Goal: Check status: Check status

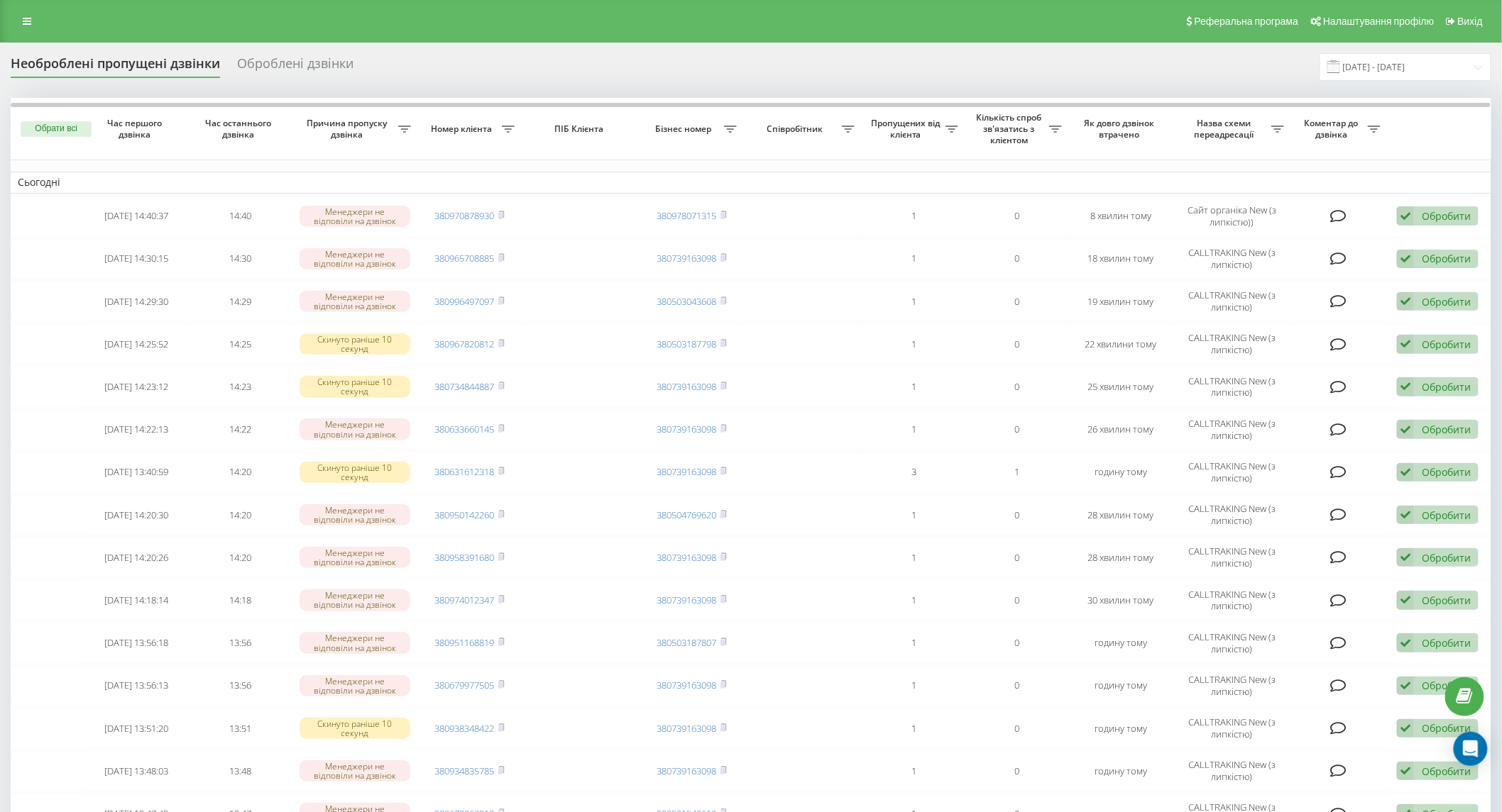
click at [98, 57] on div "Необроблені пропущені дзвінки" at bounding box center [115, 67] width 210 height 22
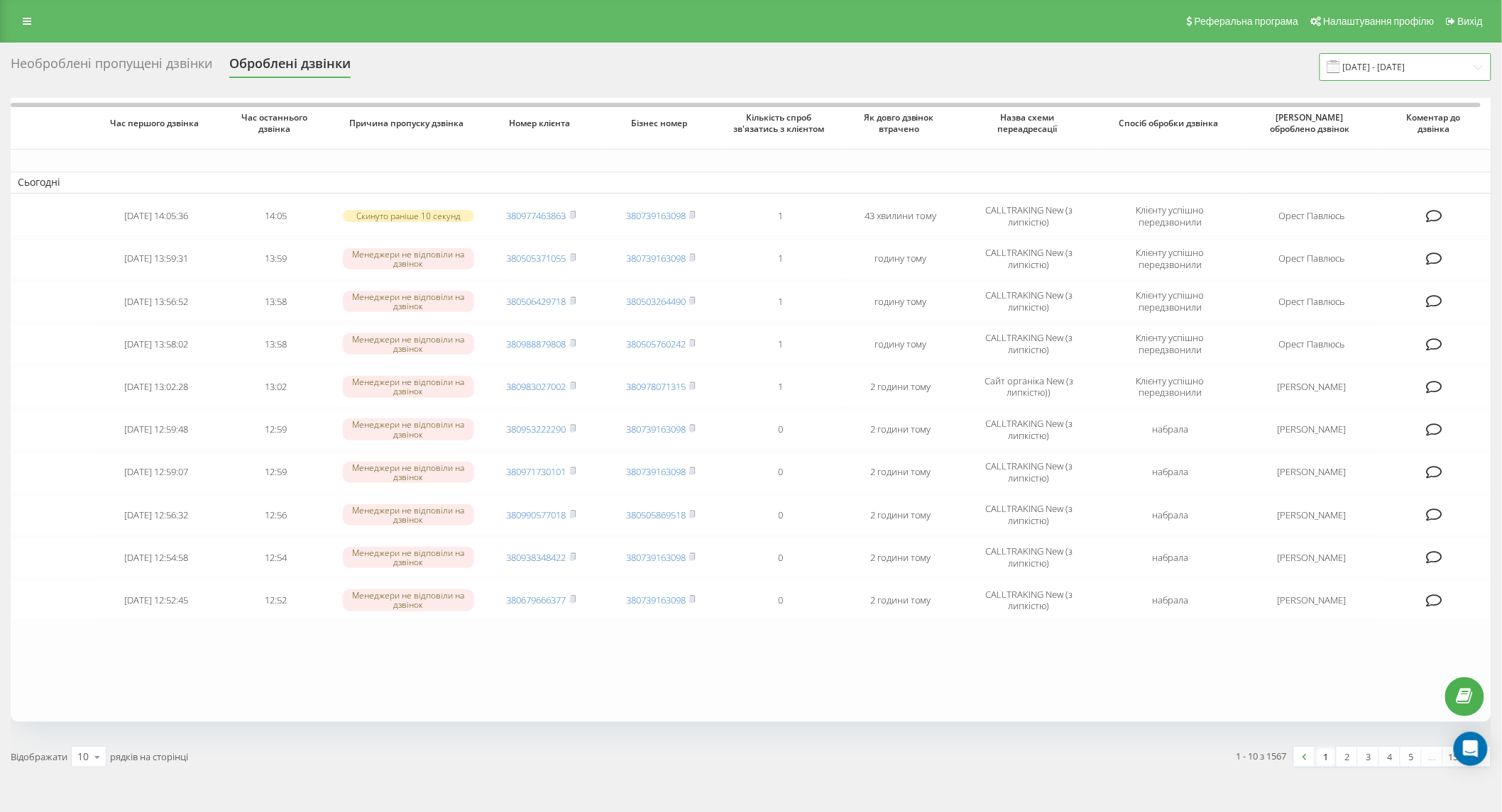
click at [1401, 65] on input "[DATE] - [DATE]" at bounding box center [1405, 67] width 171 height 28
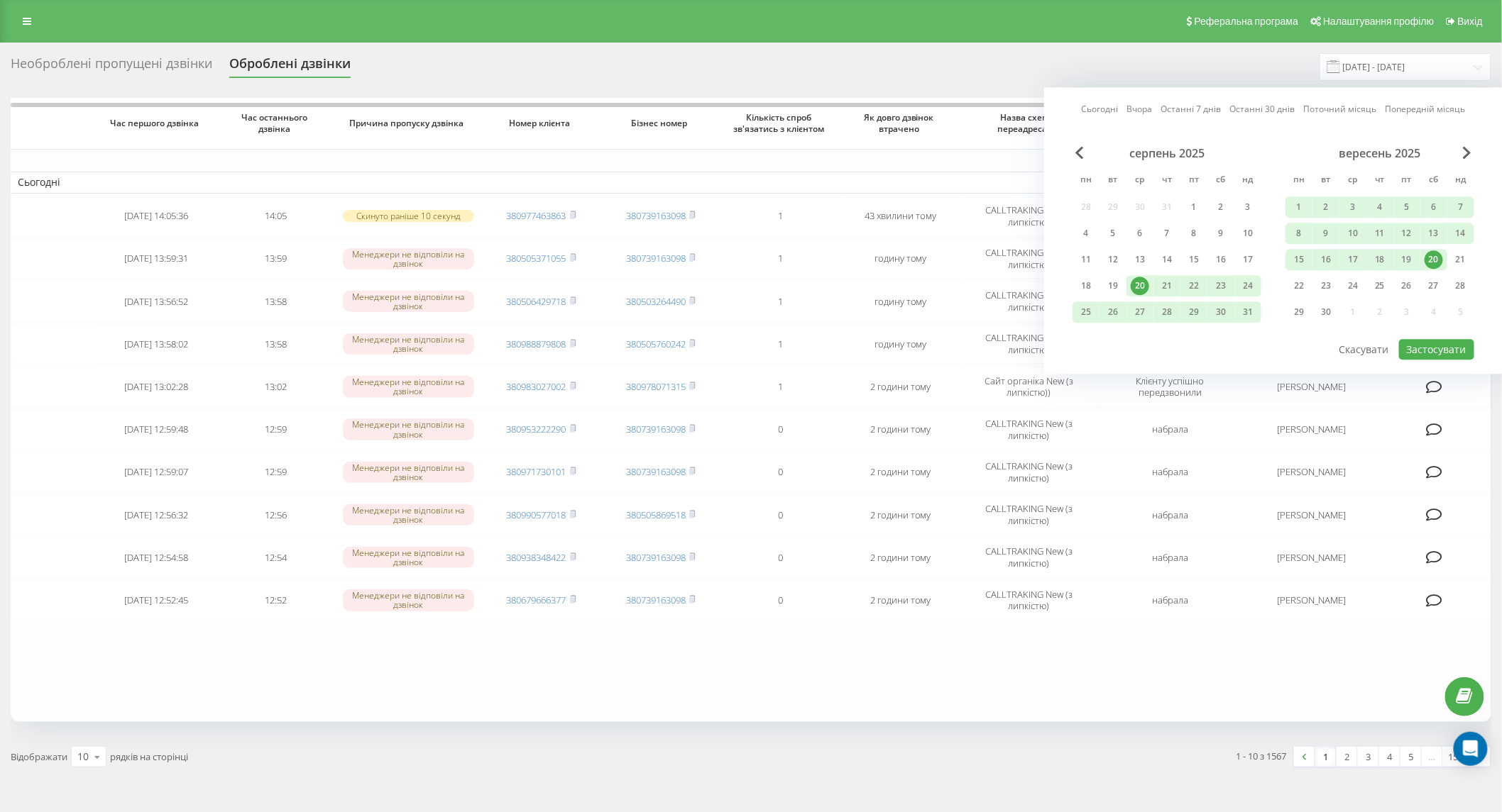
click at [1432, 261] on div "20" at bounding box center [1433, 259] width 18 height 18
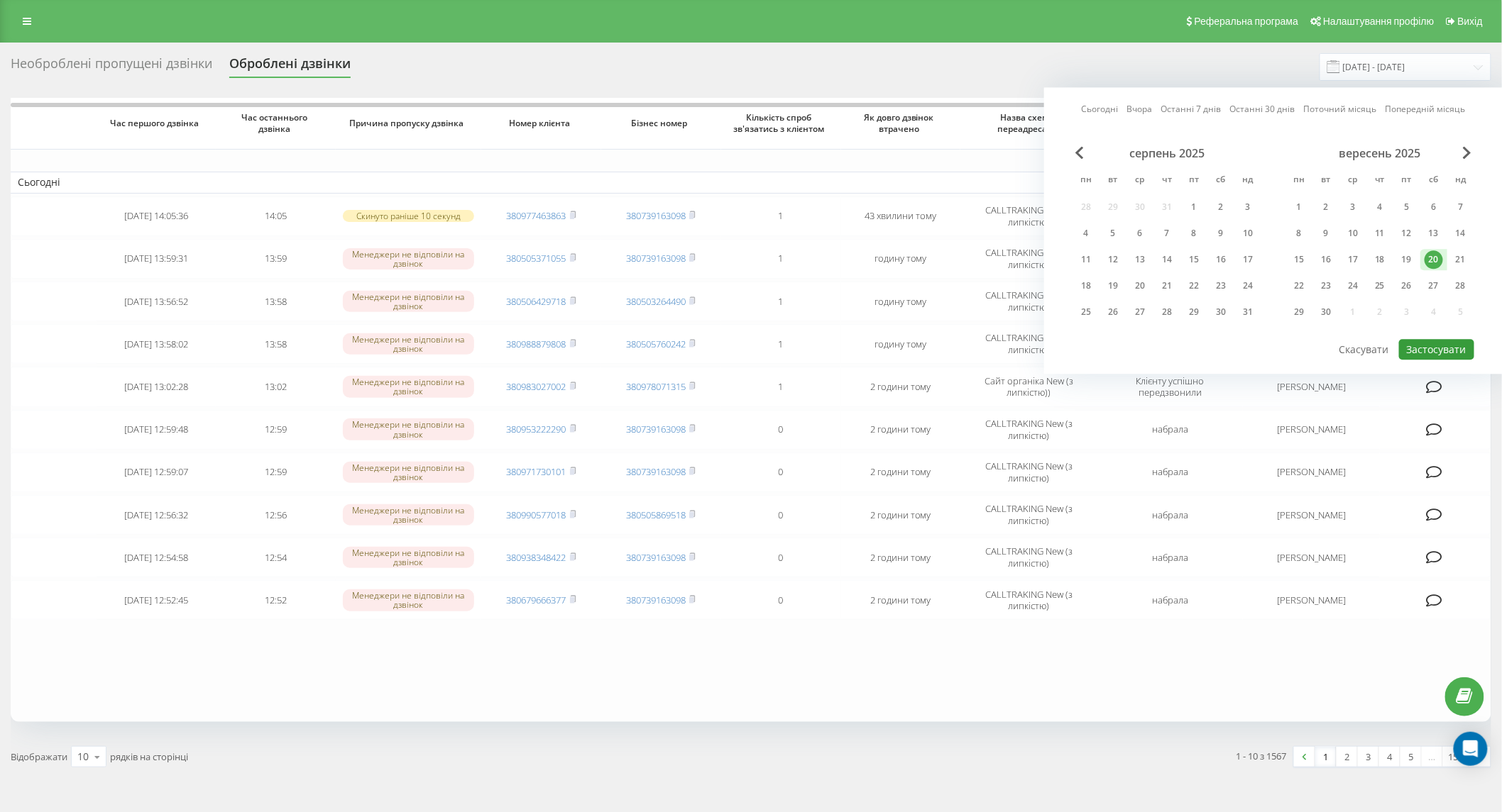
click at [1433, 339] on button "Застосувати" at bounding box center [1437, 350] width 75 height 21
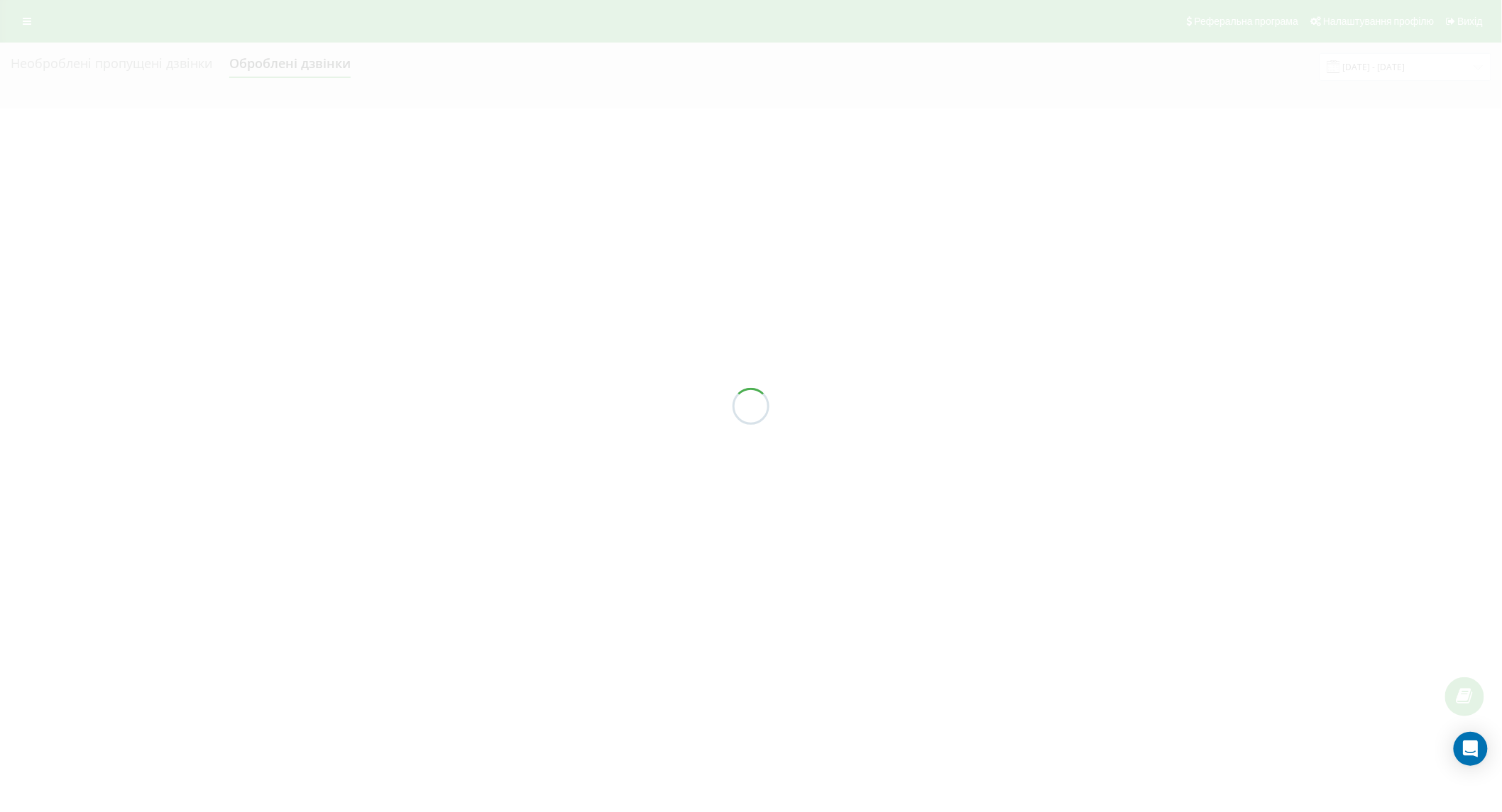
type input "[DATE] - [DATE]"
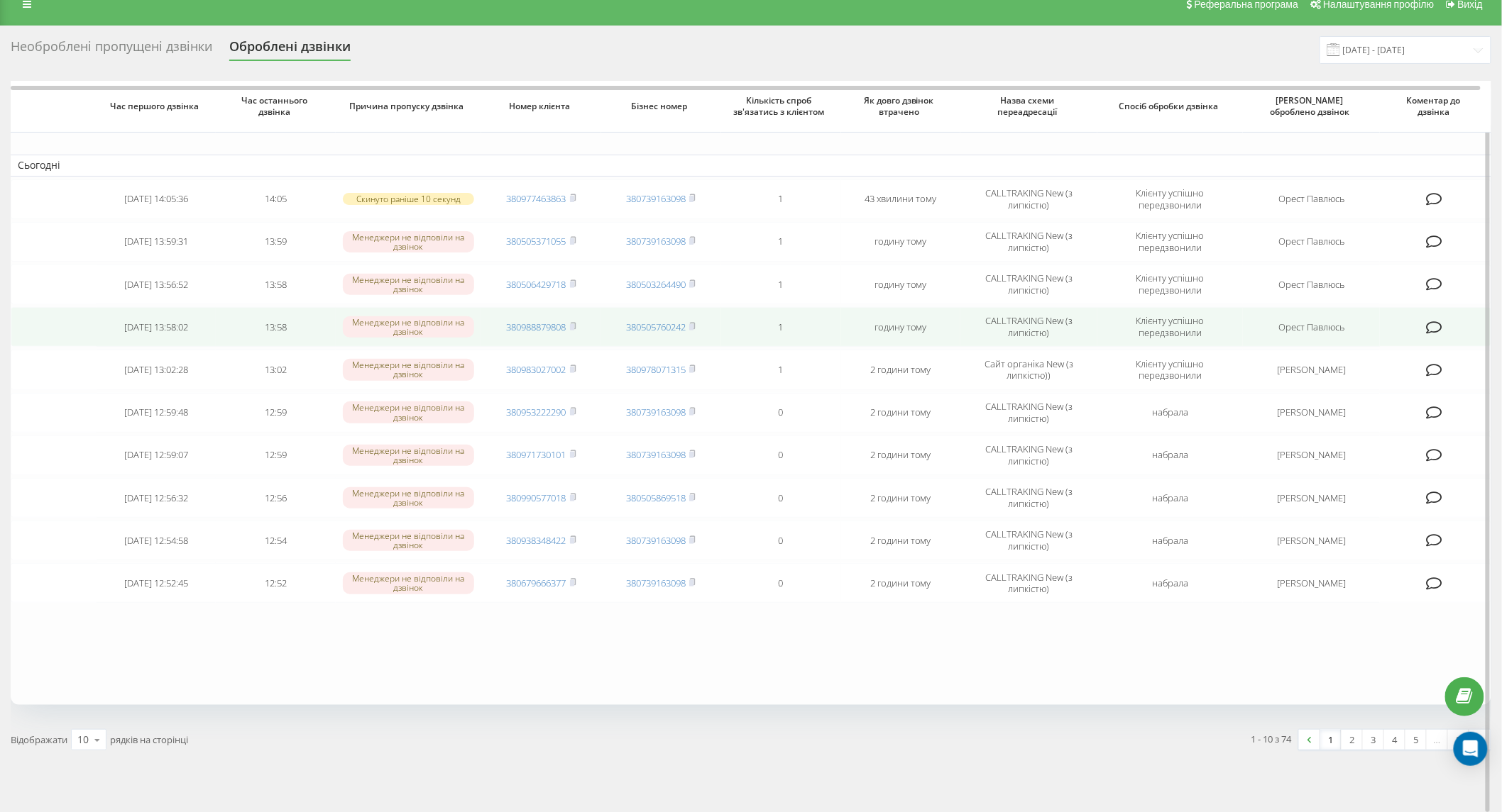
scroll to position [29, 0]
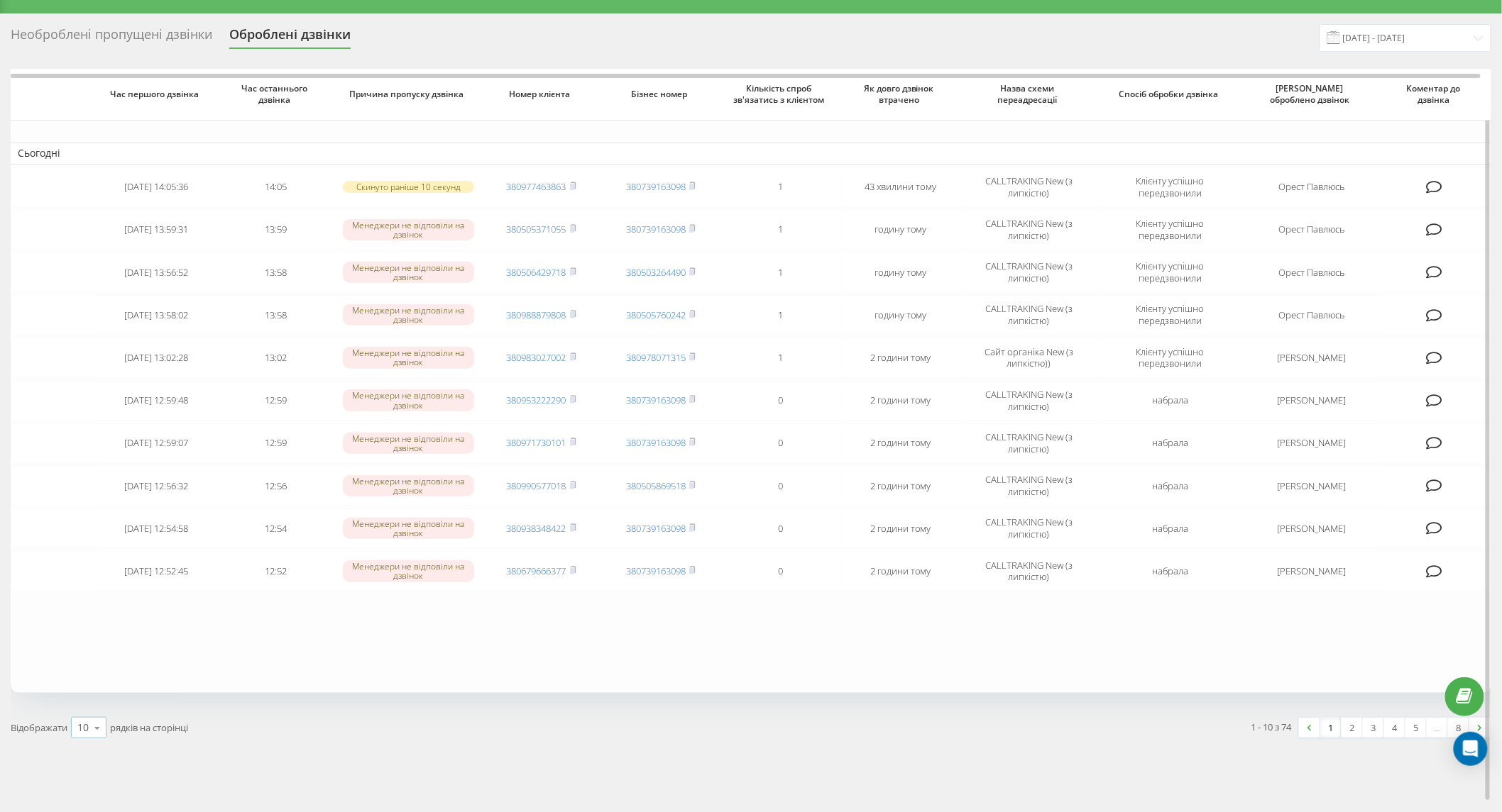
click at [92, 728] on icon at bounding box center [97, 728] width 22 height 28
click at [94, 708] on span "100" at bounding box center [85, 708] width 17 height 14
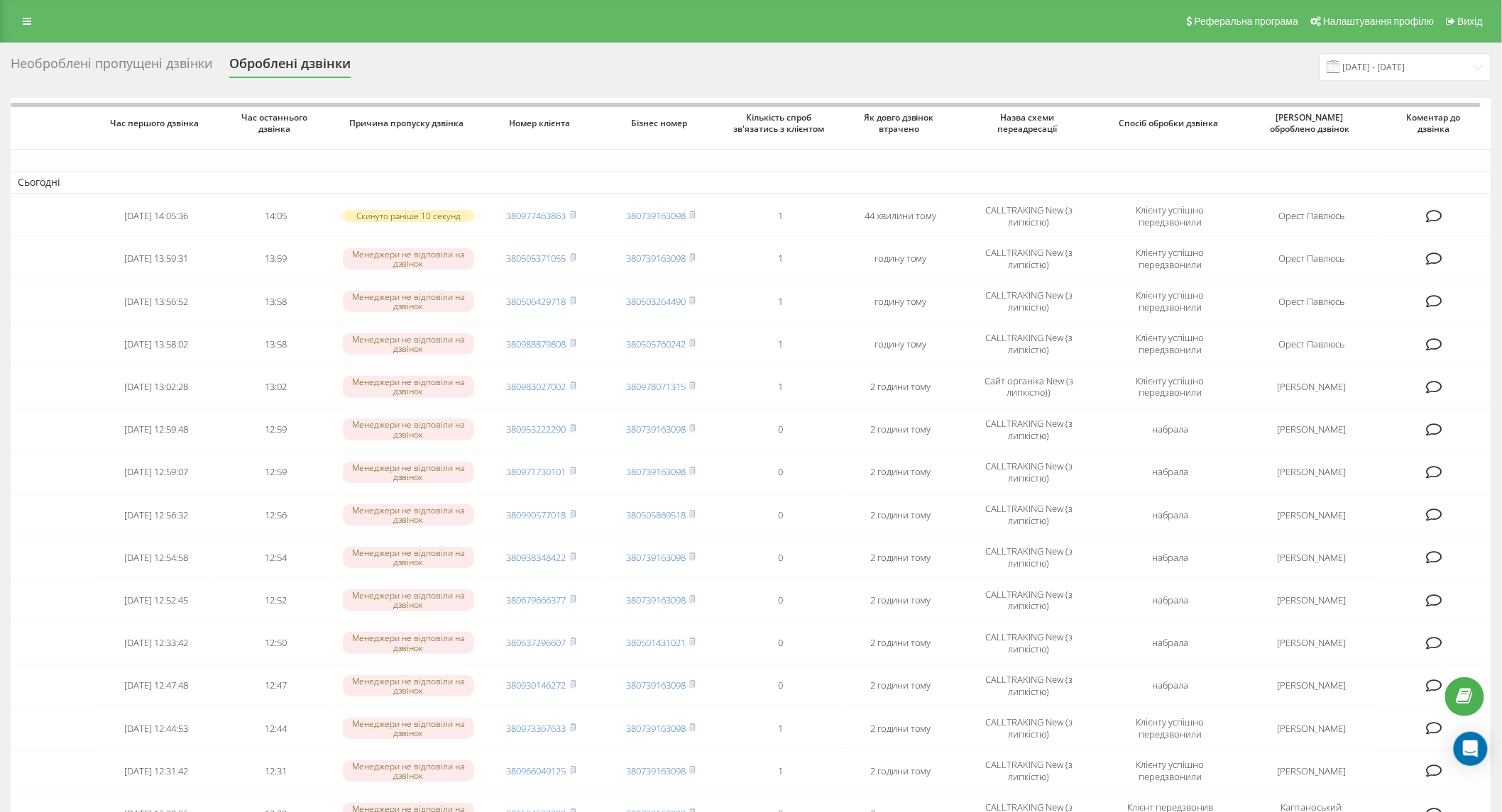
click at [151, 68] on div "Необроблені пропущені дзвінки" at bounding box center [111, 67] width 202 height 22
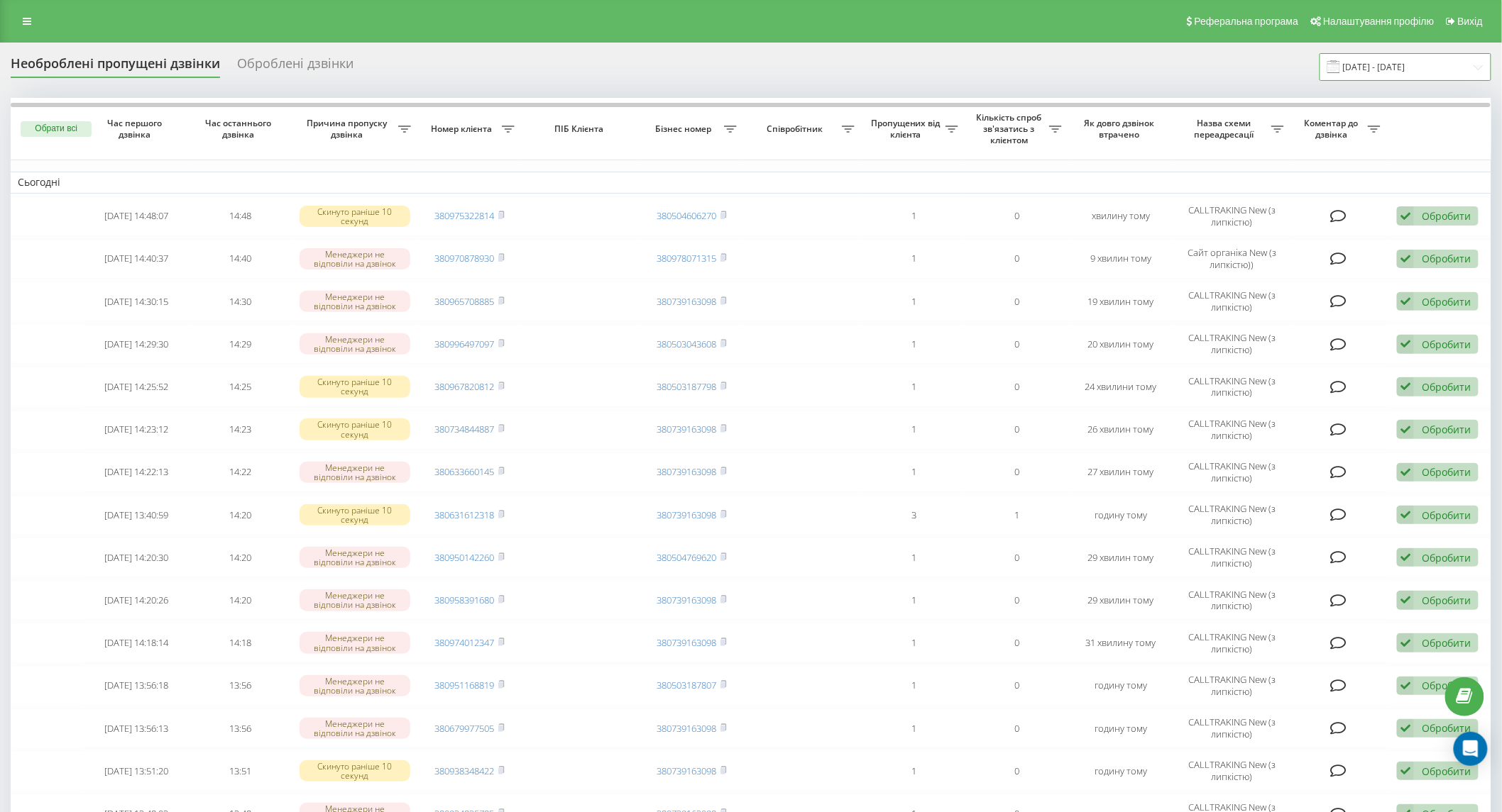
click at [1392, 69] on input "[DATE] - [DATE]" at bounding box center [1405, 67] width 171 height 28
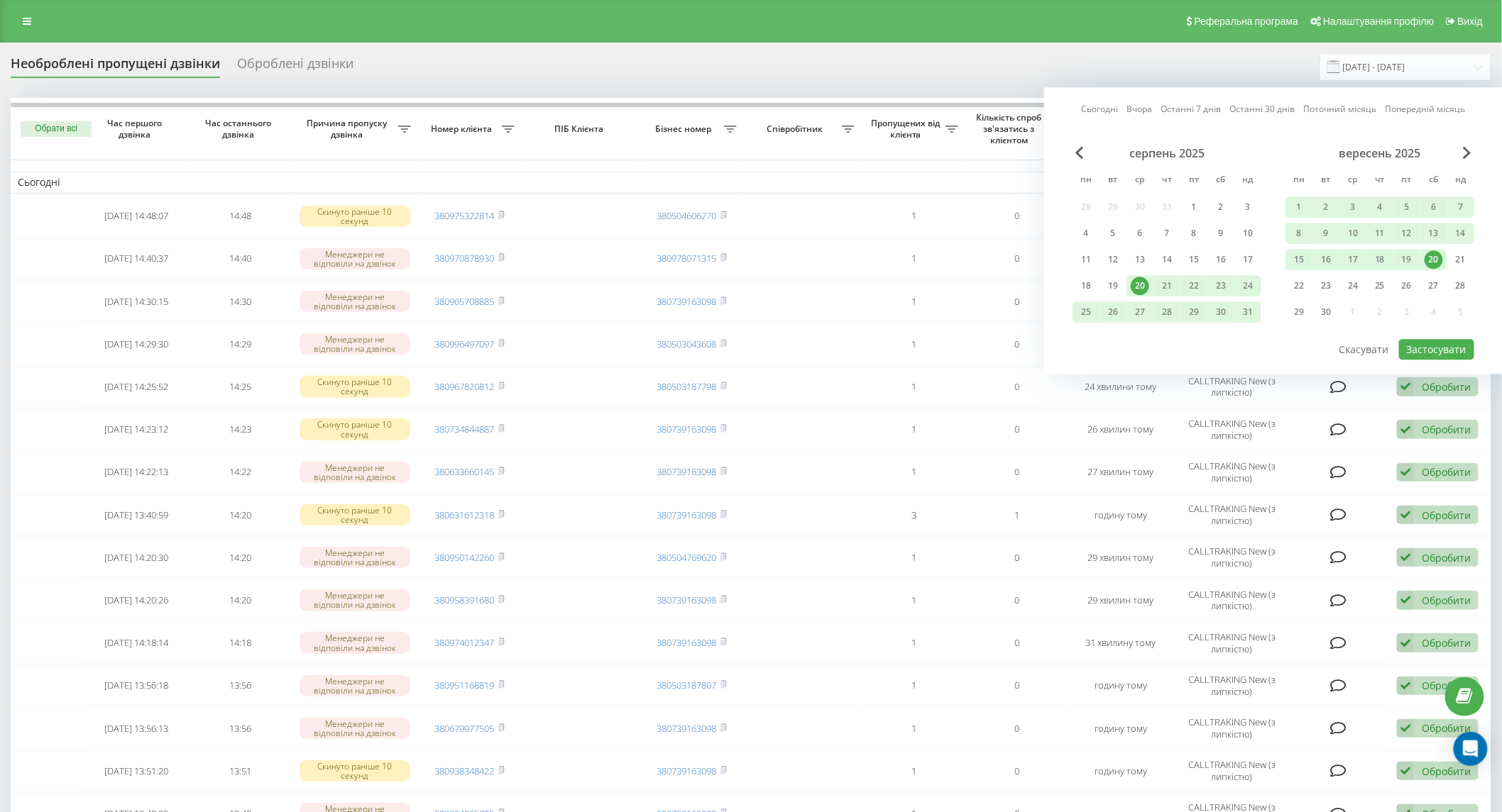
click at [1439, 261] on div "20" at bounding box center [1433, 259] width 18 height 18
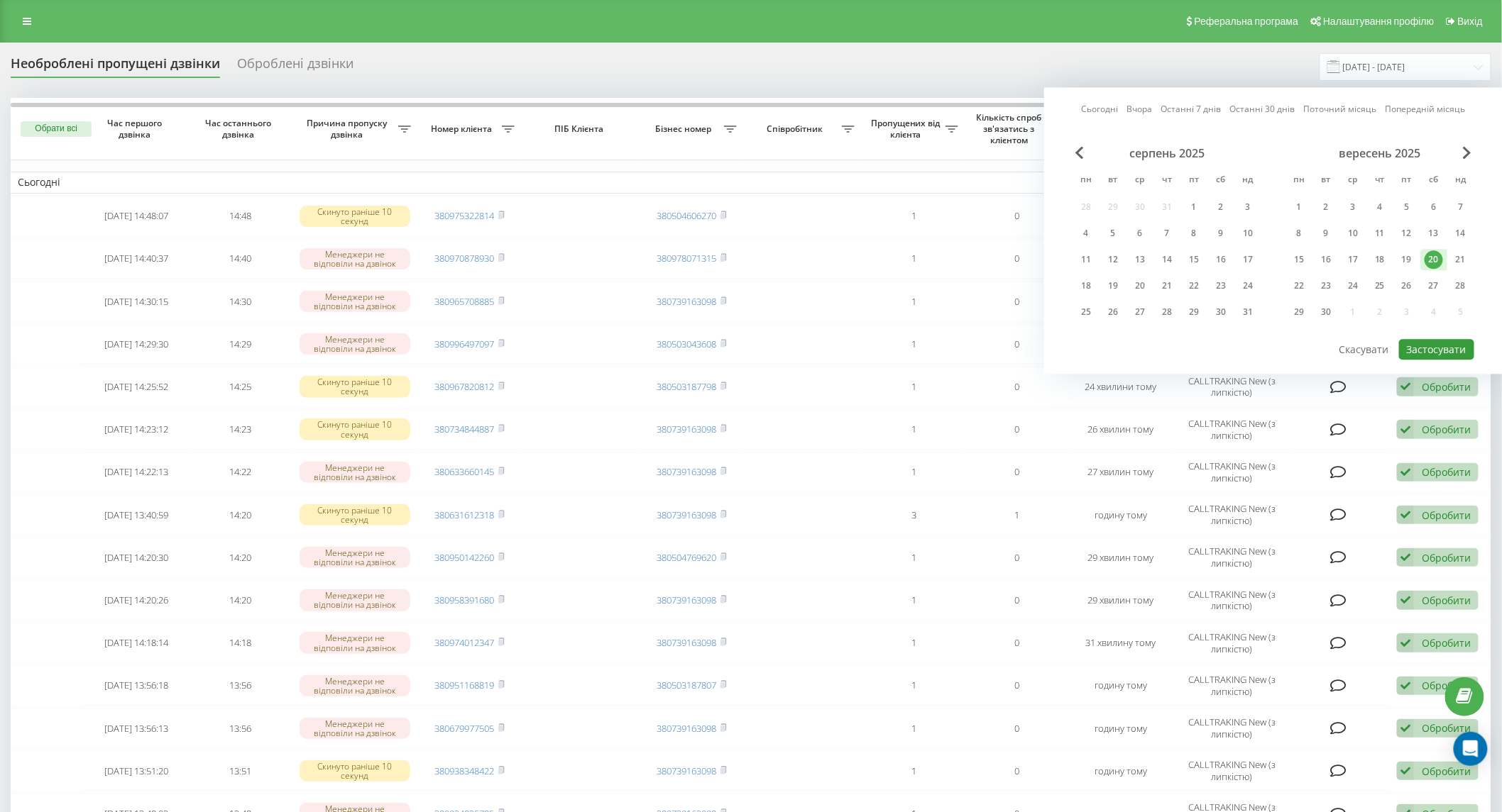
click at [1436, 344] on button "Застосувати" at bounding box center [1437, 350] width 75 height 21
type input "[DATE] - [DATE]"
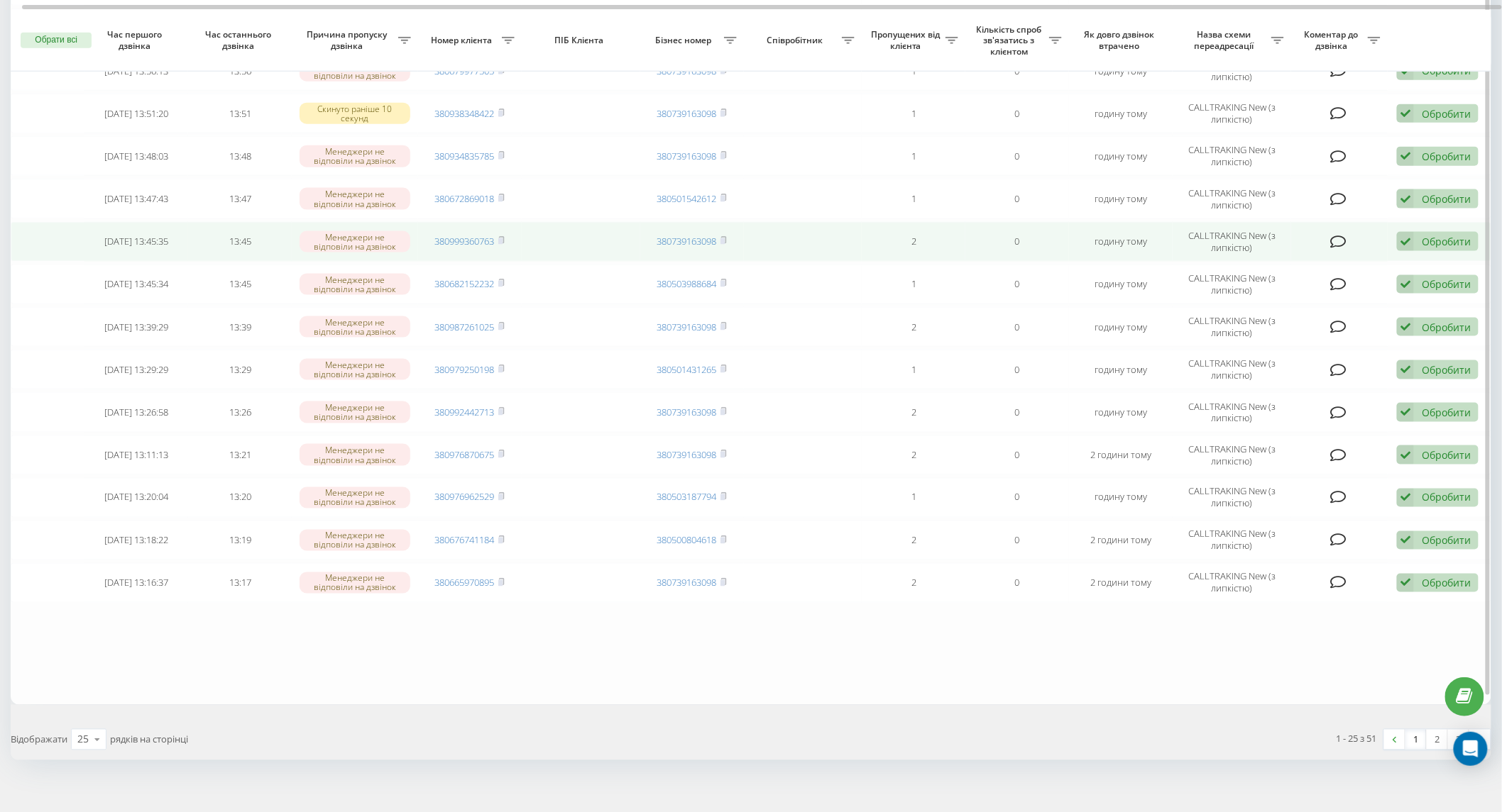
scroll to position [665, 0]
